Goal: Task Accomplishment & Management: Manage account settings

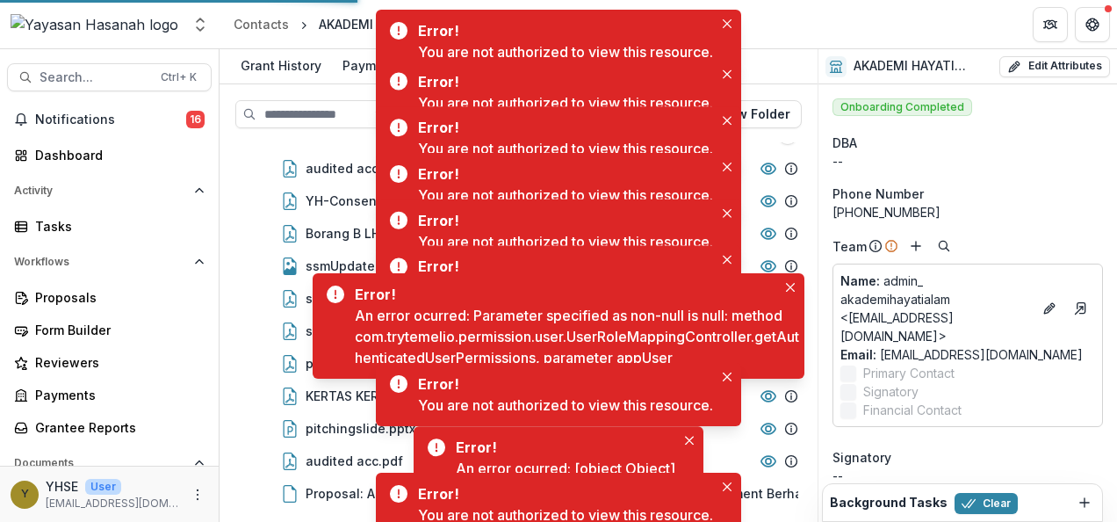
scroll to position [35, 0]
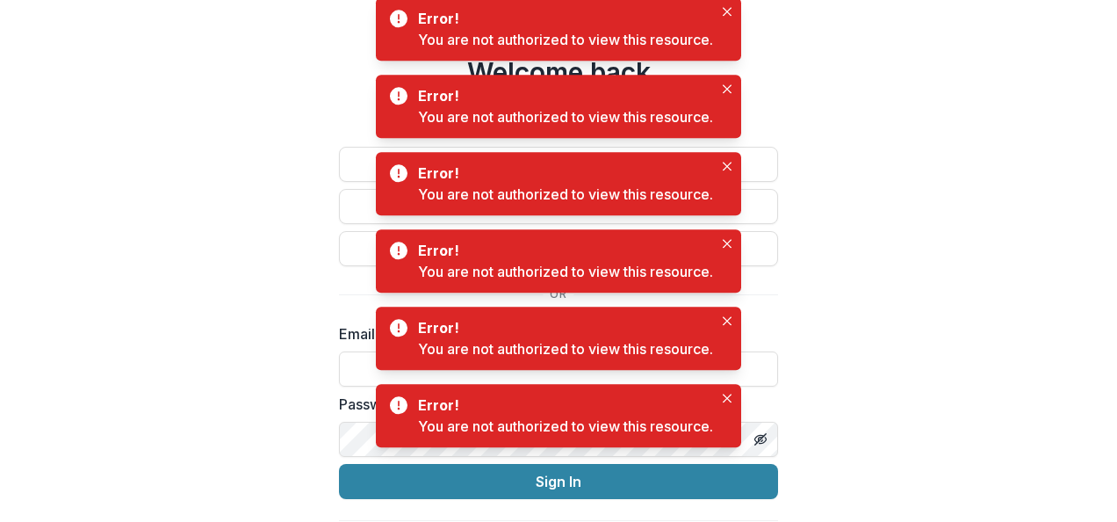
type input "**********"
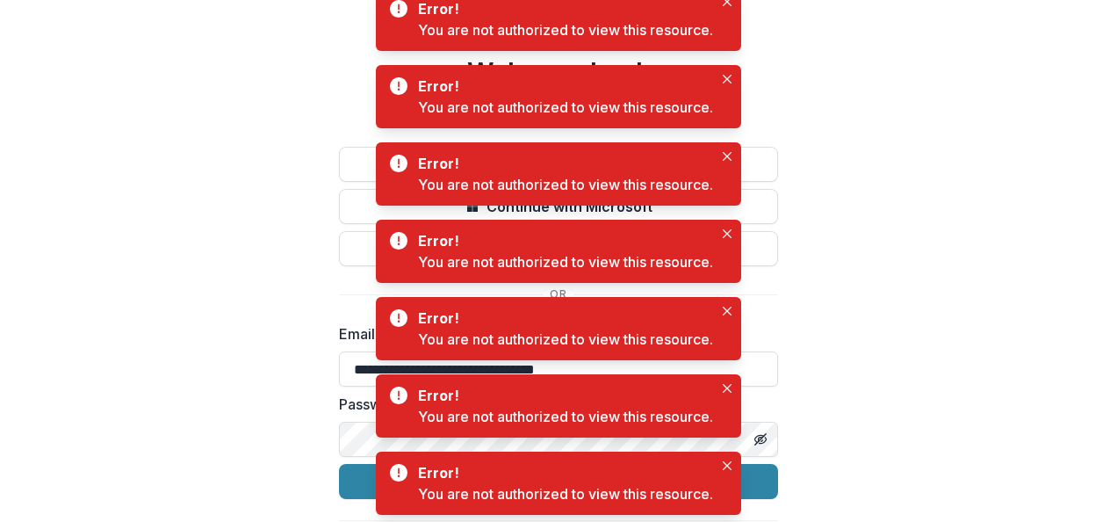
click at [848, 404] on div "**********" at bounding box center [558, 287] width 1117 height 574
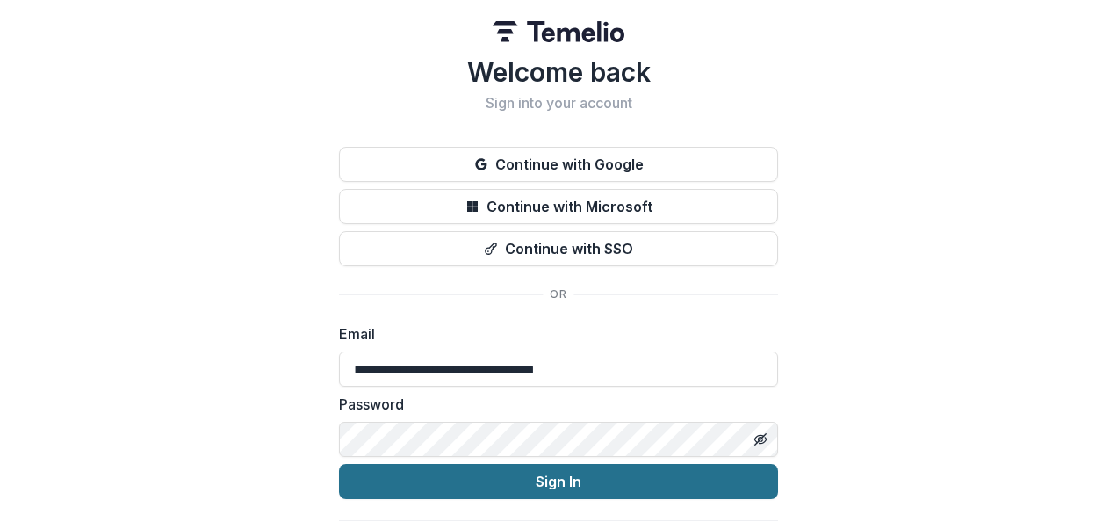
click at [552, 472] on button "Sign In" at bounding box center [558, 481] width 439 height 35
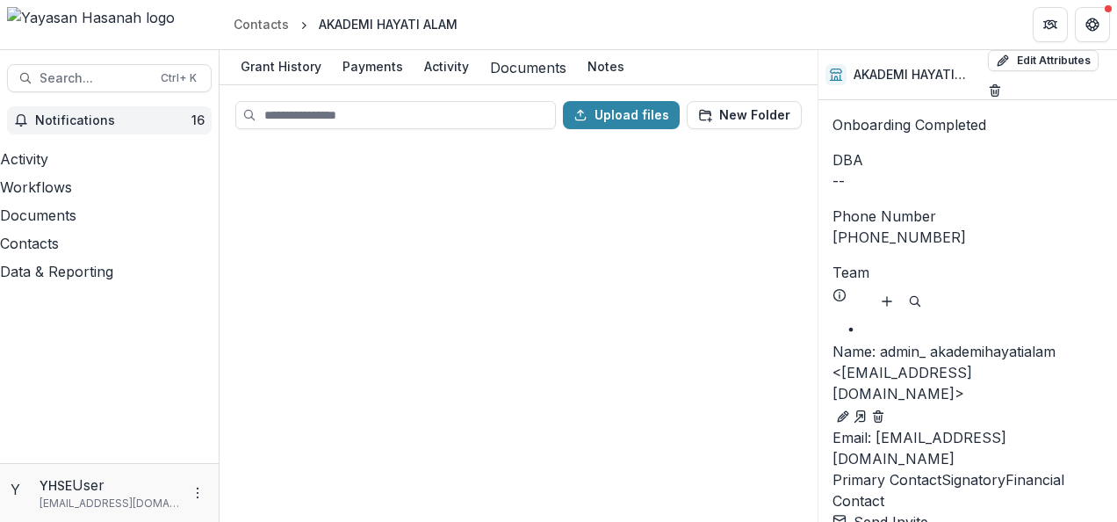
click at [102, 121] on span "Notifications" at bounding box center [113, 120] width 156 height 15
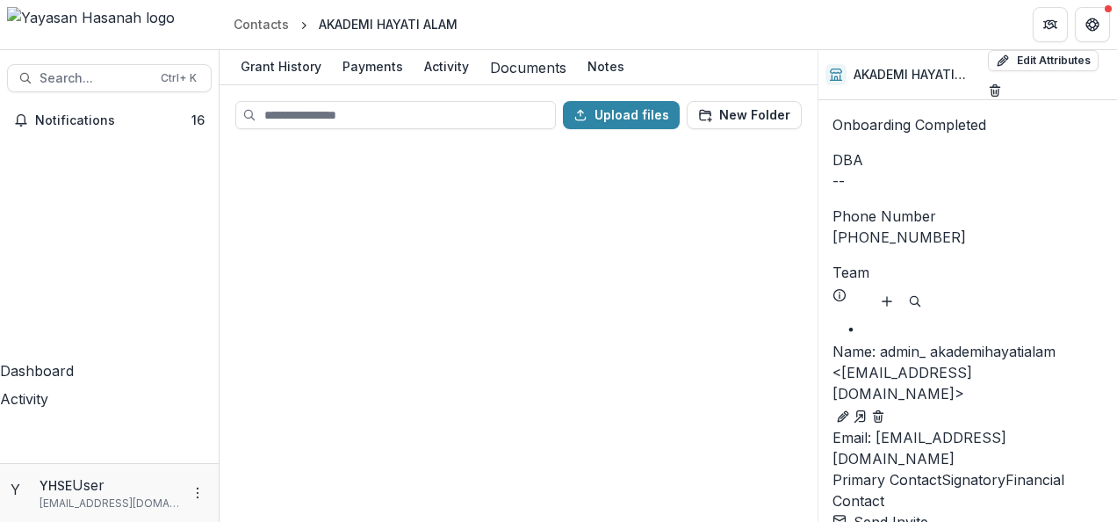
click at [90, 360] on div "Dashboard" at bounding box center [109, 370] width 219 height 21
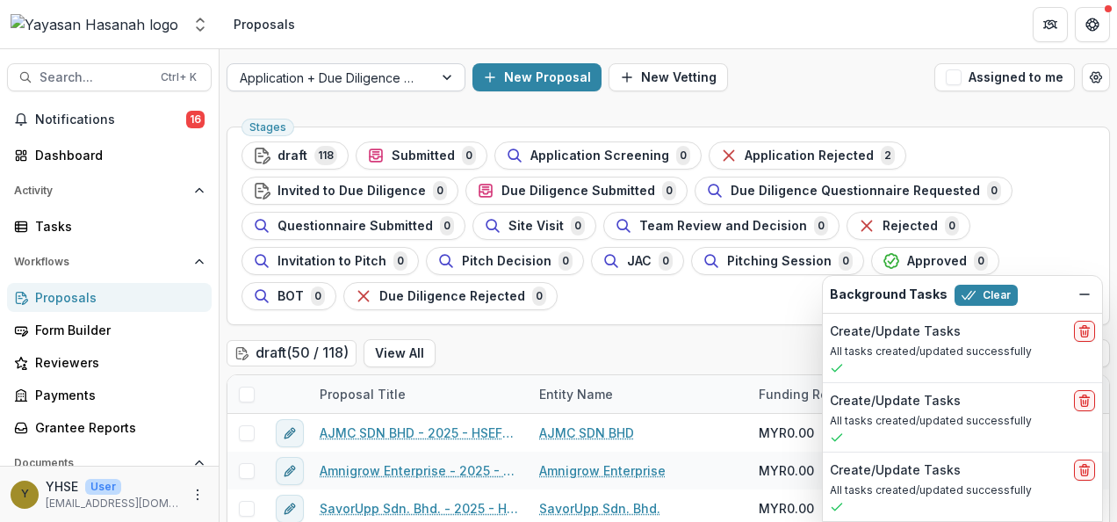
click at [293, 83] on div at bounding box center [330, 78] width 181 height 22
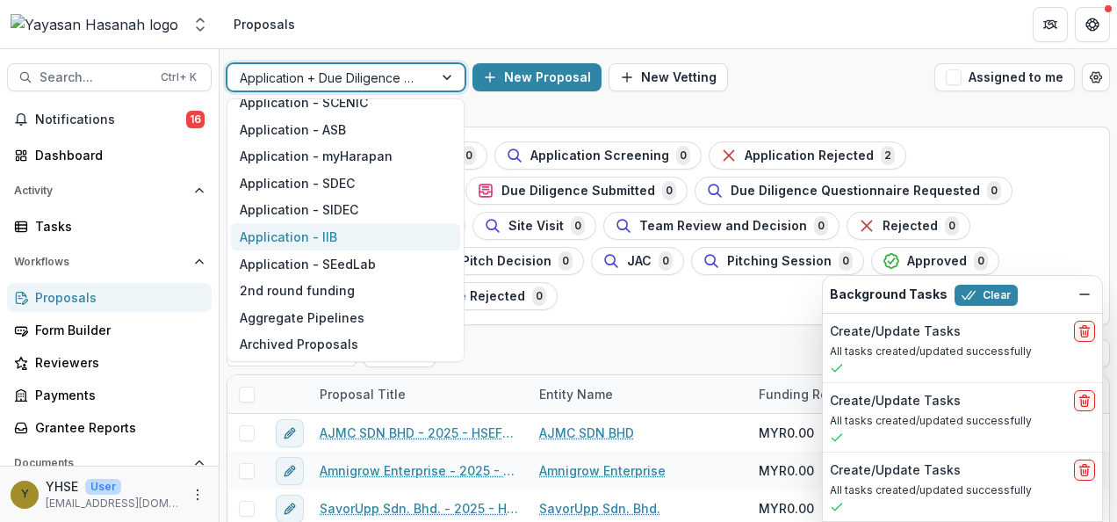
scroll to position [193, 0]
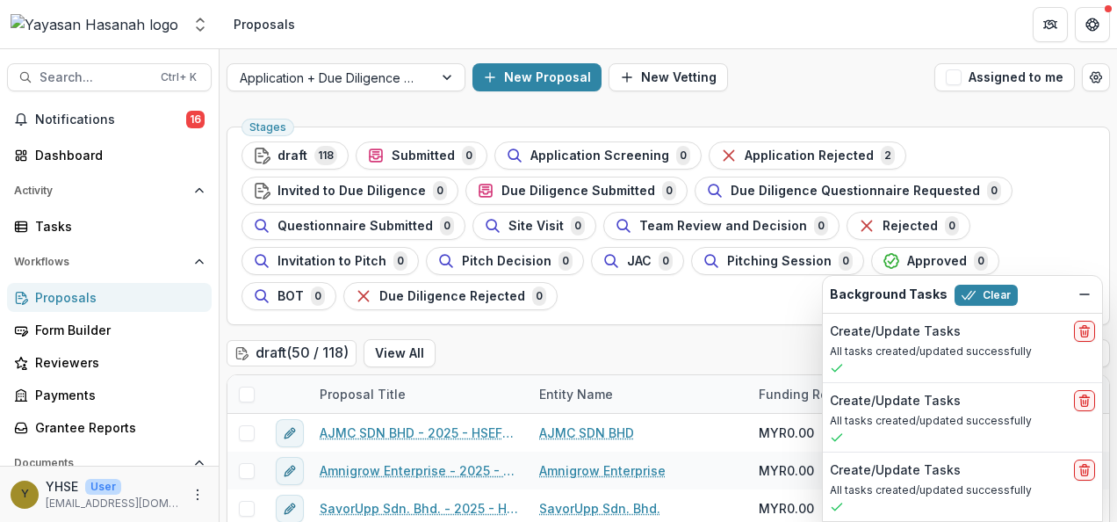
click at [396, 35] on header "Proposals" at bounding box center [669, 24] width 898 height 48
click at [102, 301] on div "Proposals" at bounding box center [116, 297] width 162 height 18
click at [77, 71] on span "Search..." at bounding box center [95, 77] width 111 height 15
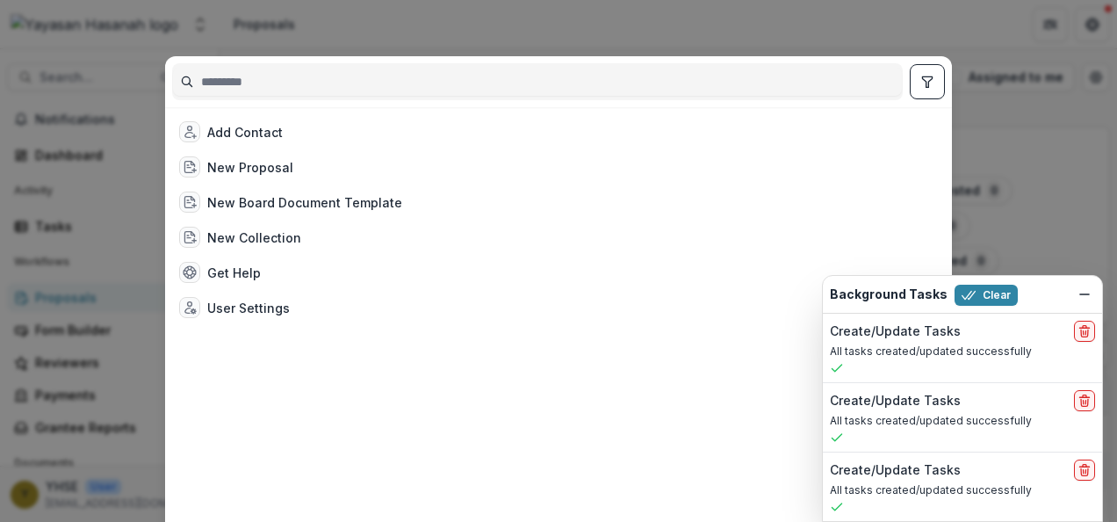
click at [311, 40] on div "Add Contact New Proposal New Board Document Template New Collection Get Help Us…" at bounding box center [558, 261] width 1117 height 522
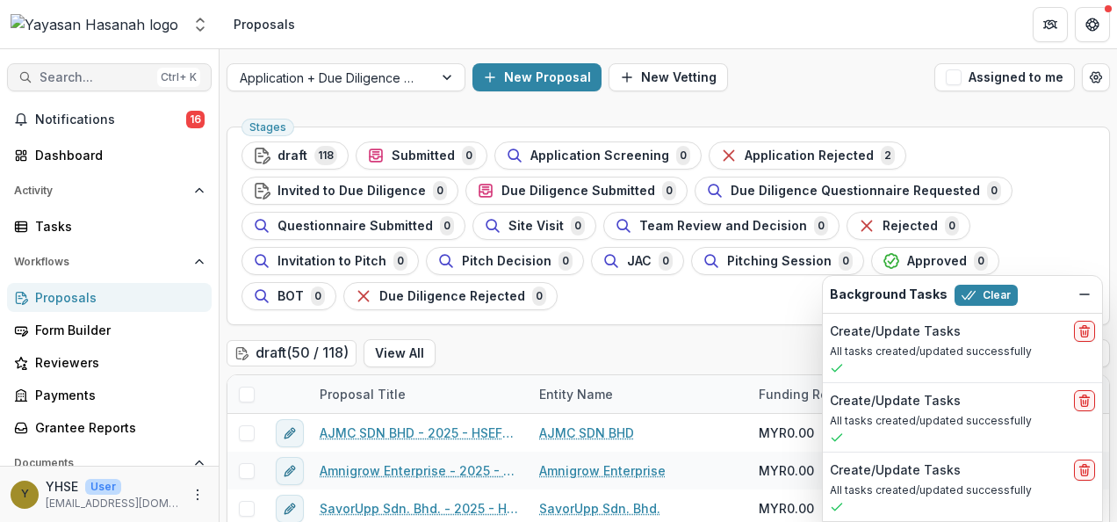
click at [161, 79] on div "Ctrl + K" at bounding box center [178, 77] width 43 height 19
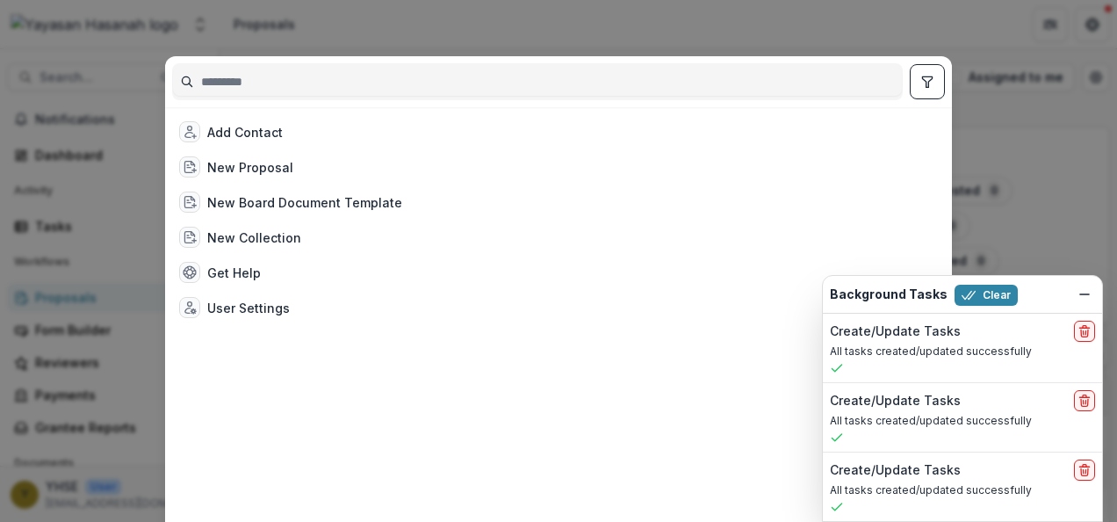
click at [335, 40] on div "Add Contact New Proposal New Board Document Template New Collection Get Help Us…" at bounding box center [558, 261] width 1117 height 522
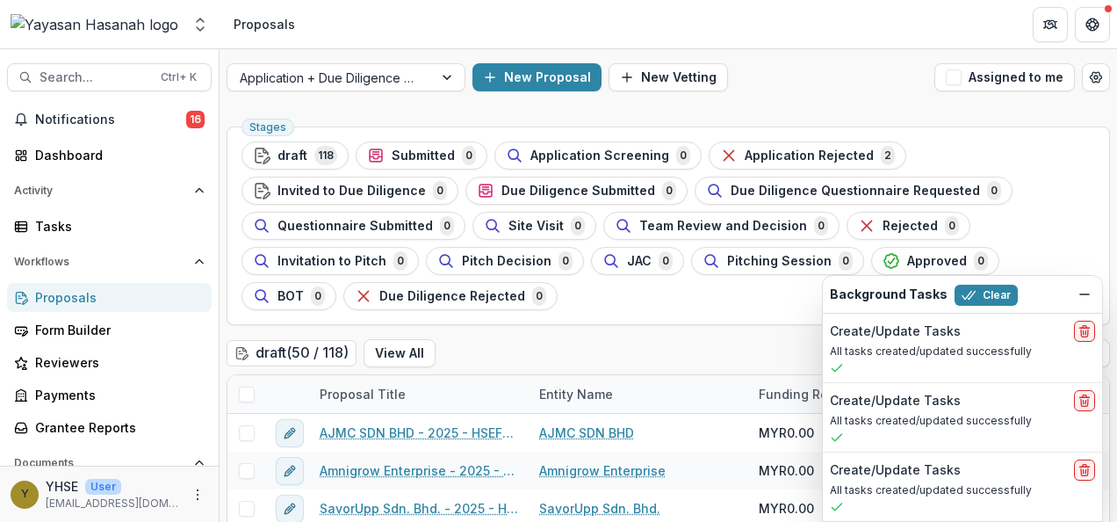
click at [162, 57] on div "Search... Ctrl + K Notifications 16 Dashboard Activity Tasks Workflows Proposal…" at bounding box center [110, 285] width 220 height 472
click at [136, 490] on div "YHSE User" at bounding box center [113, 486] width 134 height 18
drag, startPoint x: 177, startPoint y: 504, endPoint x: 191, endPoint y: 495, distance: 16.6
click at [191, 495] on div "Y YHSE User [EMAIL_ADDRESS][DOMAIN_NAME]" at bounding box center [110, 494] width 198 height 34
click at [191, 495] on icon "More" at bounding box center [198, 494] width 14 height 14
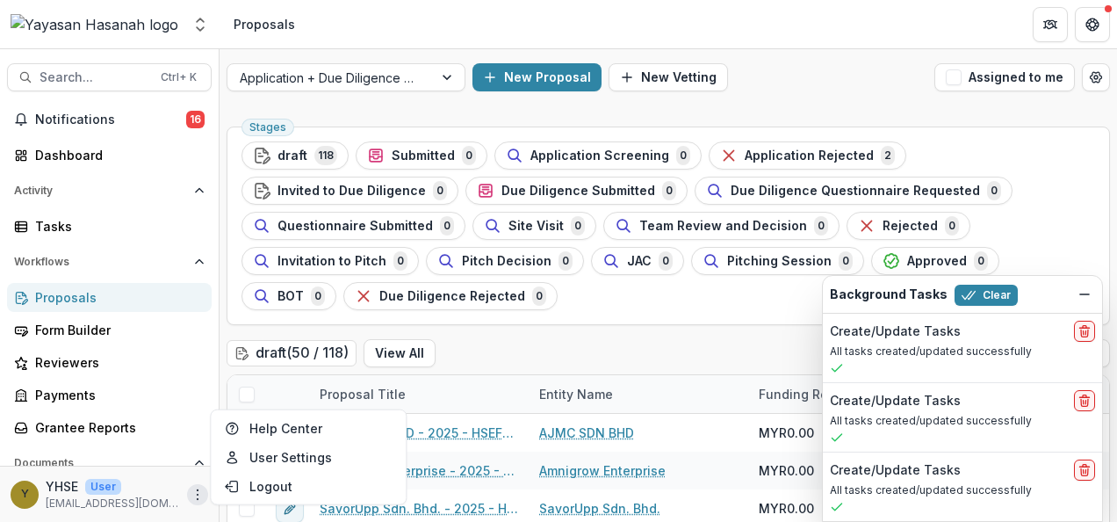
click at [113, 504] on p "[EMAIL_ADDRESS][DOMAIN_NAME]" at bounding box center [113, 503] width 134 height 16
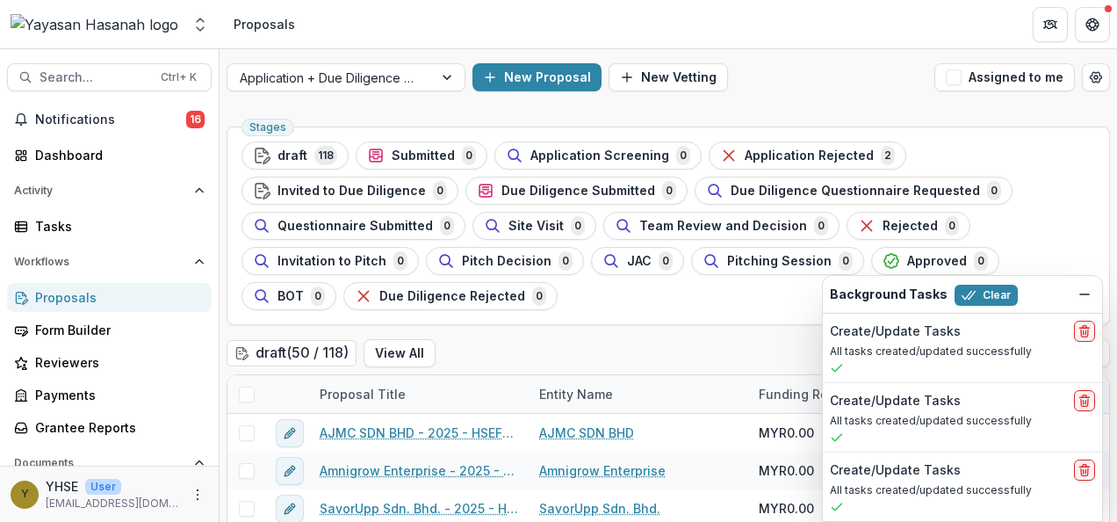
drag, startPoint x: 40, startPoint y: 502, endPoint x: 30, endPoint y: 496, distance: 12.2
click at [30, 496] on div "Y YHSE User [EMAIL_ADDRESS][DOMAIN_NAME]" at bounding box center [95, 494] width 169 height 34
click at [30, 496] on span "Y" at bounding box center [25, 494] width 28 height 28
click at [191, 494] on icon "More" at bounding box center [198, 494] width 14 height 14
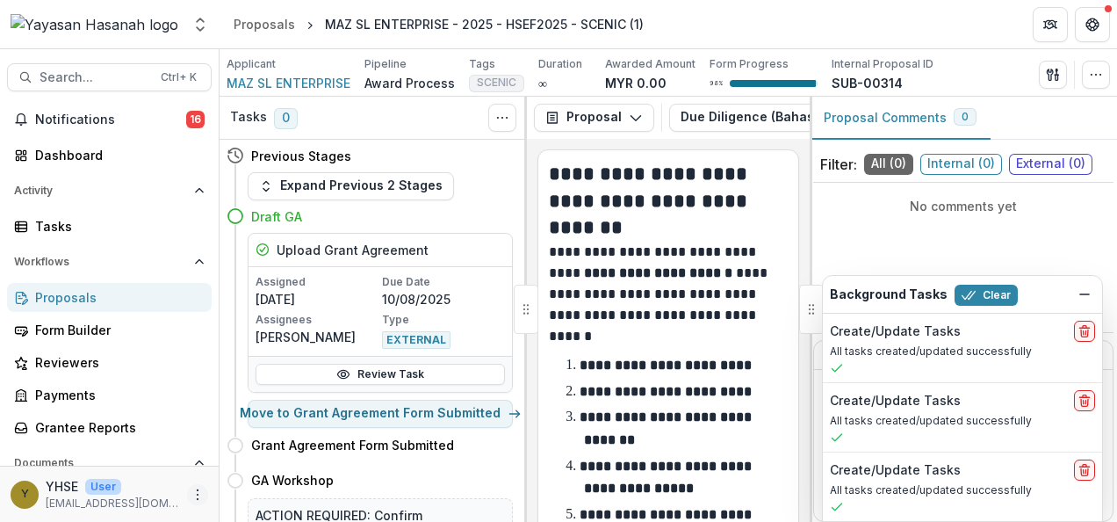
drag, startPoint x: 192, startPoint y: 511, endPoint x: 192, endPoint y: 489, distance: 22.0
click at [192, 489] on div "Y YHSE User [EMAIL_ADDRESS][DOMAIN_NAME]" at bounding box center [109, 493] width 219 height 56
click at [198, 489] on circle "More" at bounding box center [198, 489] width 1 height 1
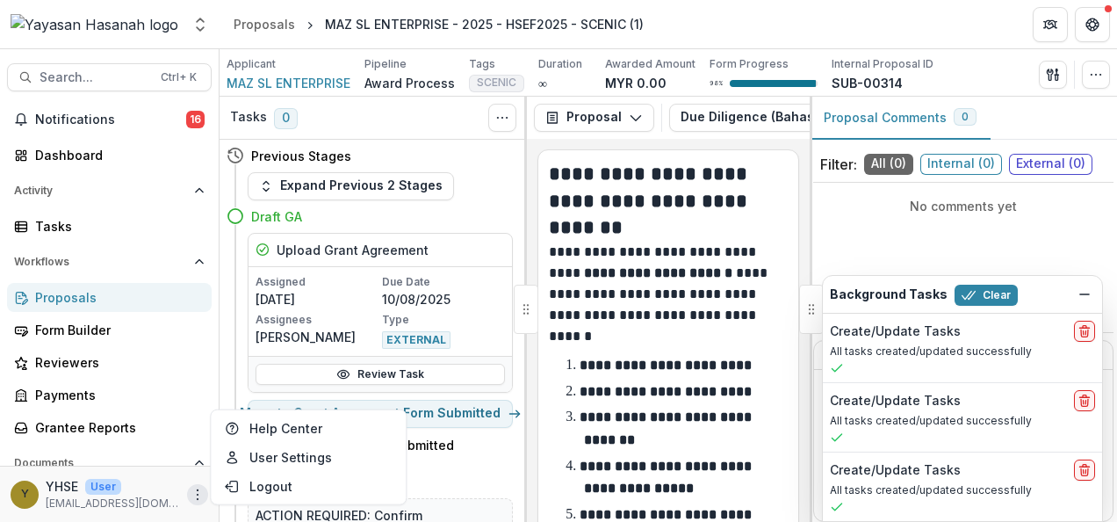
click at [145, 505] on p "[EMAIL_ADDRESS][DOMAIN_NAME]" at bounding box center [113, 503] width 134 height 16
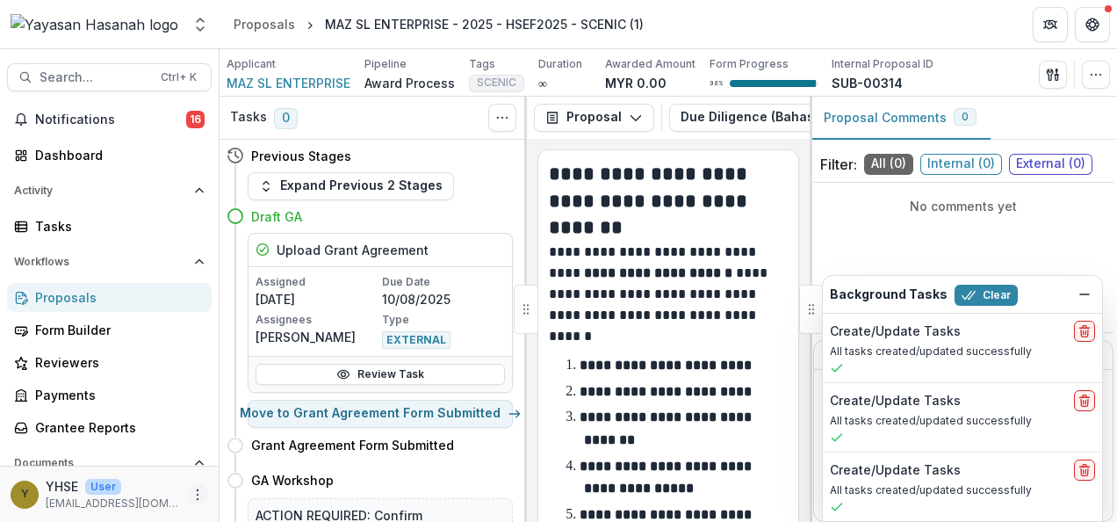
click at [192, 490] on icon "More" at bounding box center [198, 494] width 14 height 14
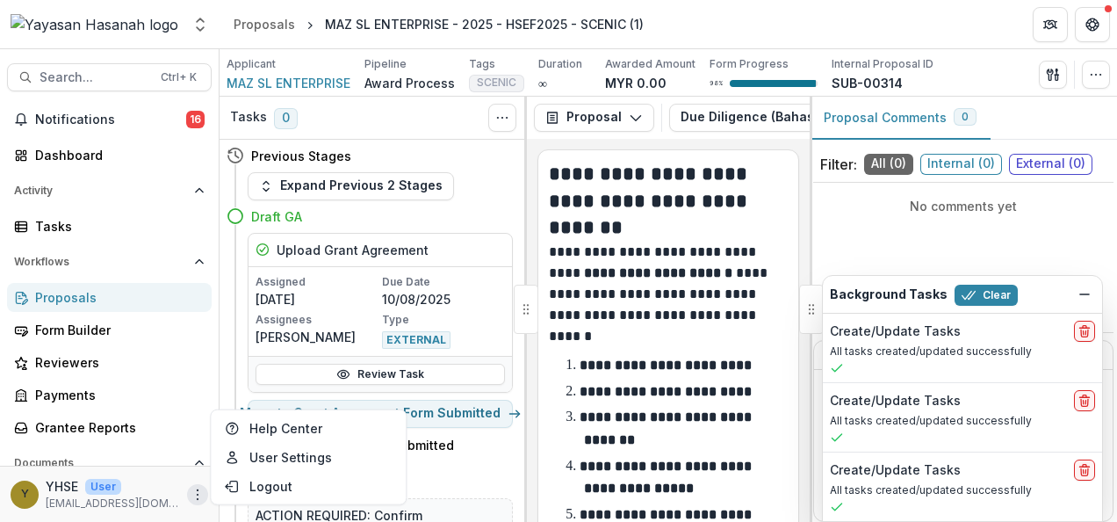
click at [191, 493] on icon "More" at bounding box center [198, 494] width 14 height 14
